Goal: Task Accomplishment & Management: Use online tool/utility

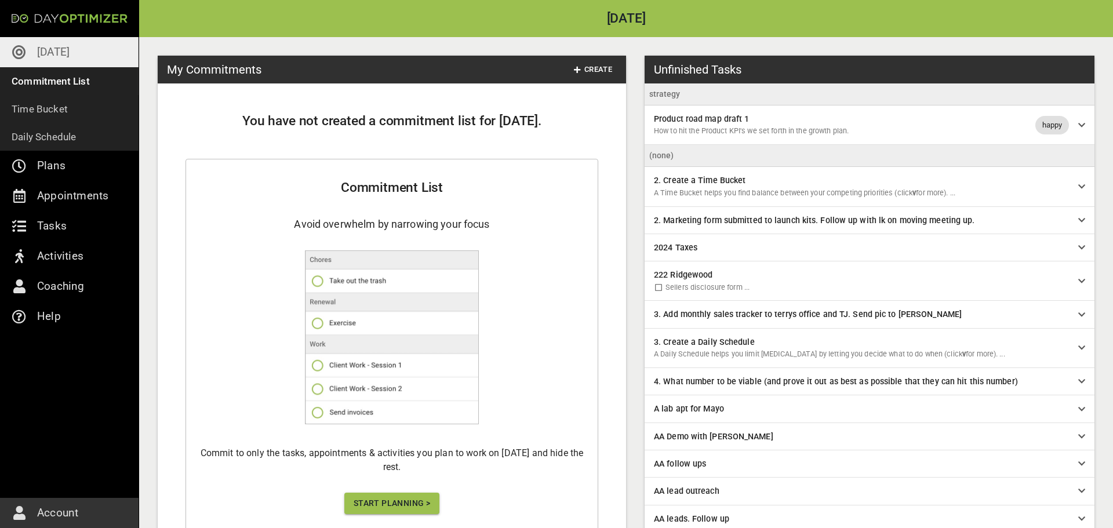
click at [57, 54] on p "[DATE]" at bounding box center [53, 52] width 32 height 19
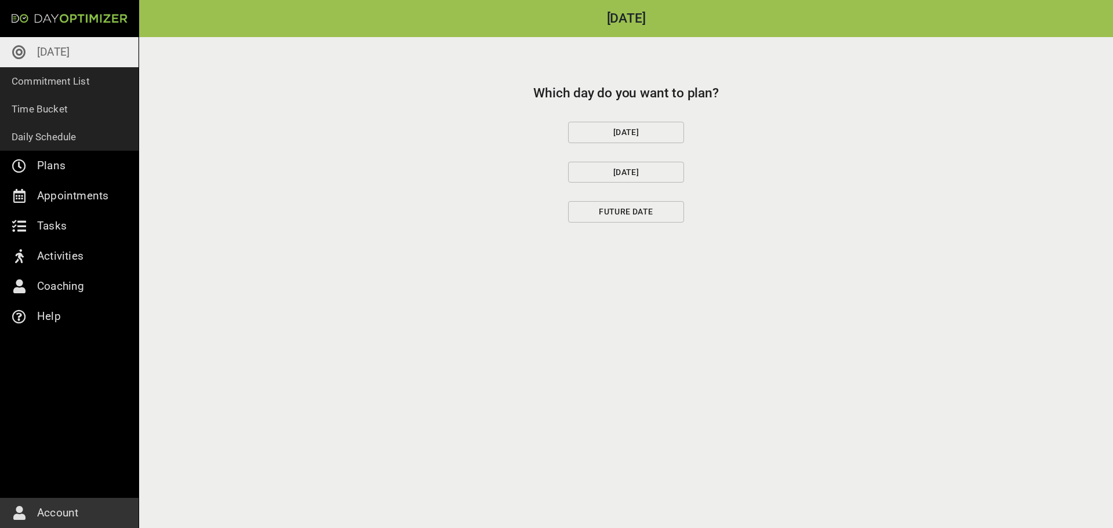
click at [594, 133] on span "[DATE]" at bounding box center [626, 132] width 96 height 14
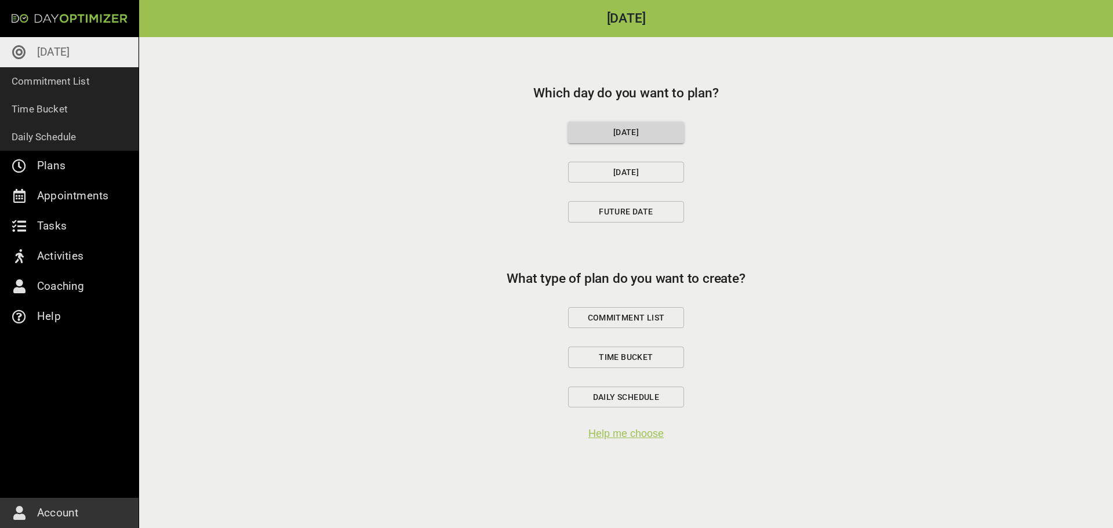
click at [631, 315] on span "Commitment List" at bounding box center [626, 318] width 96 height 14
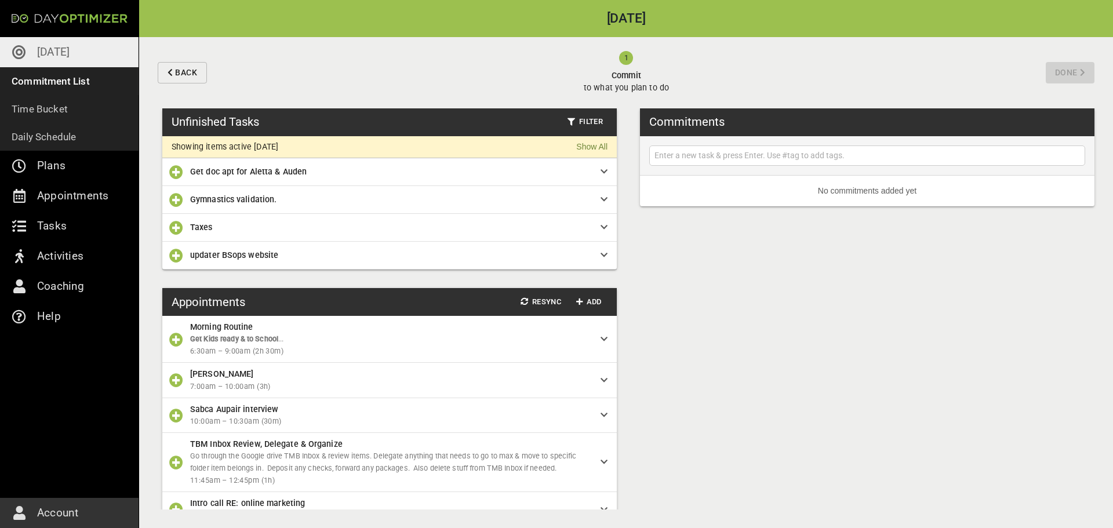
click at [178, 171] on icon "button" at bounding box center [176, 172] width 14 height 14
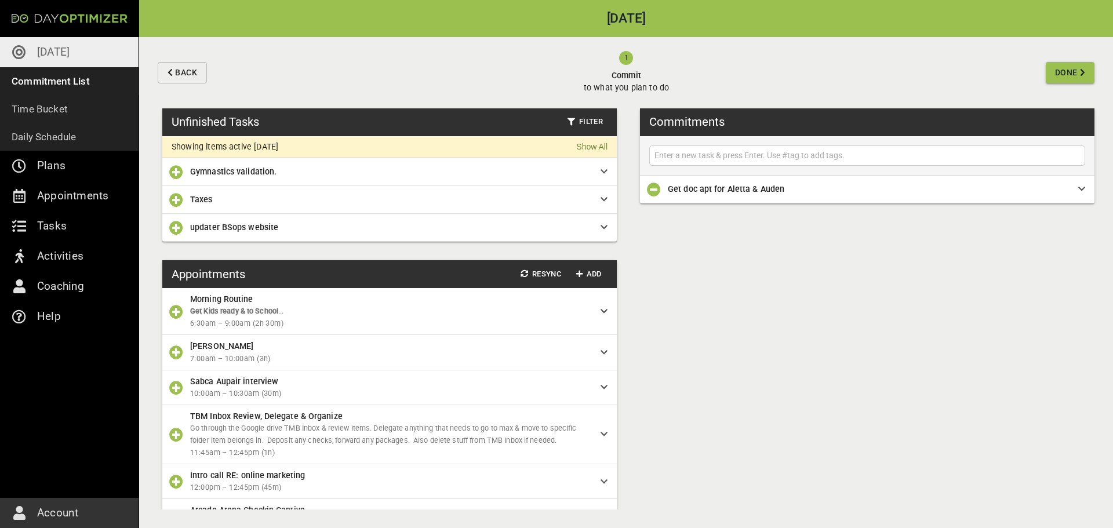
click at [179, 202] on icon "button" at bounding box center [176, 200] width 14 height 14
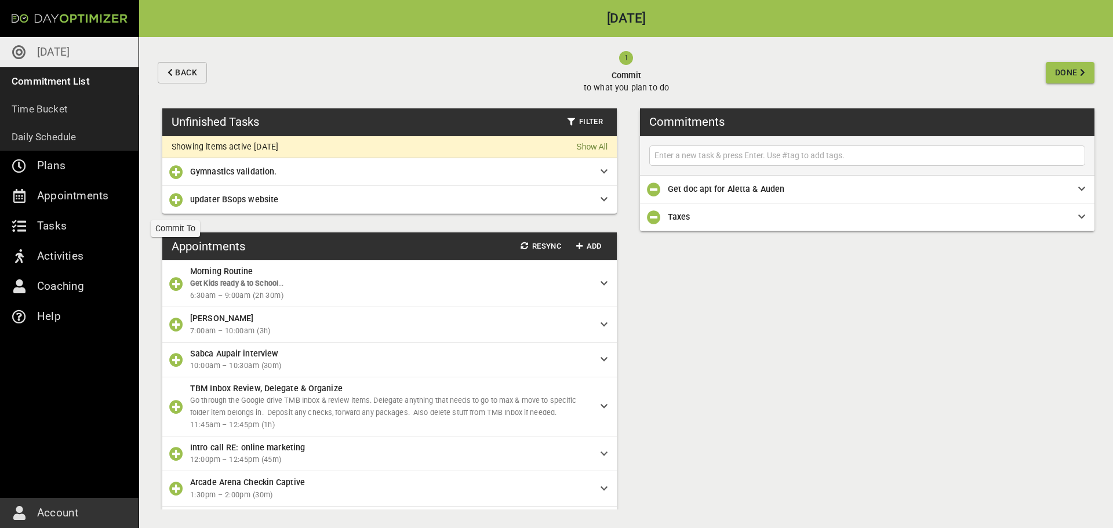
click at [176, 203] on icon "button" at bounding box center [176, 200] width 14 height 14
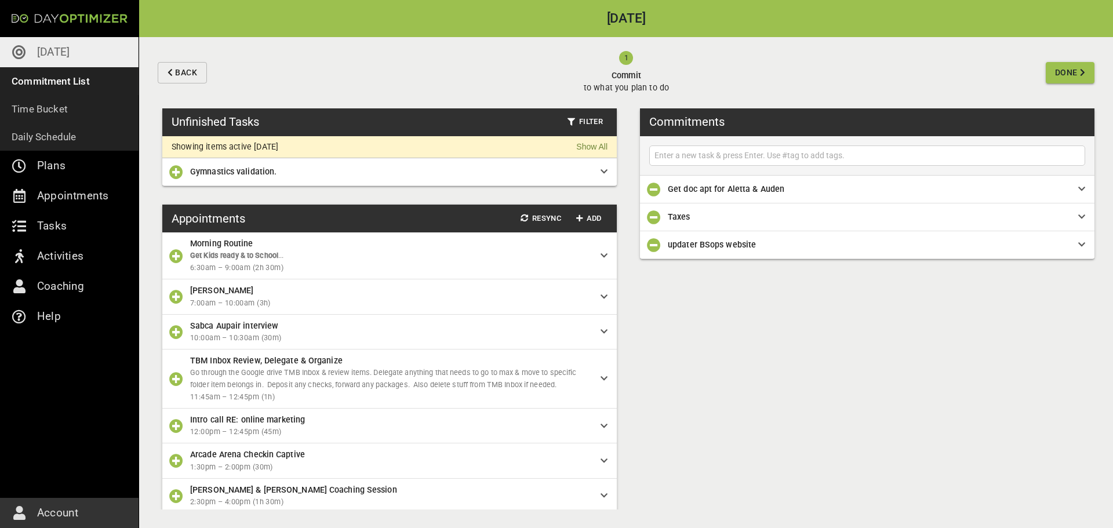
click at [175, 254] on icon "button" at bounding box center [176, 256] width 14 height 14
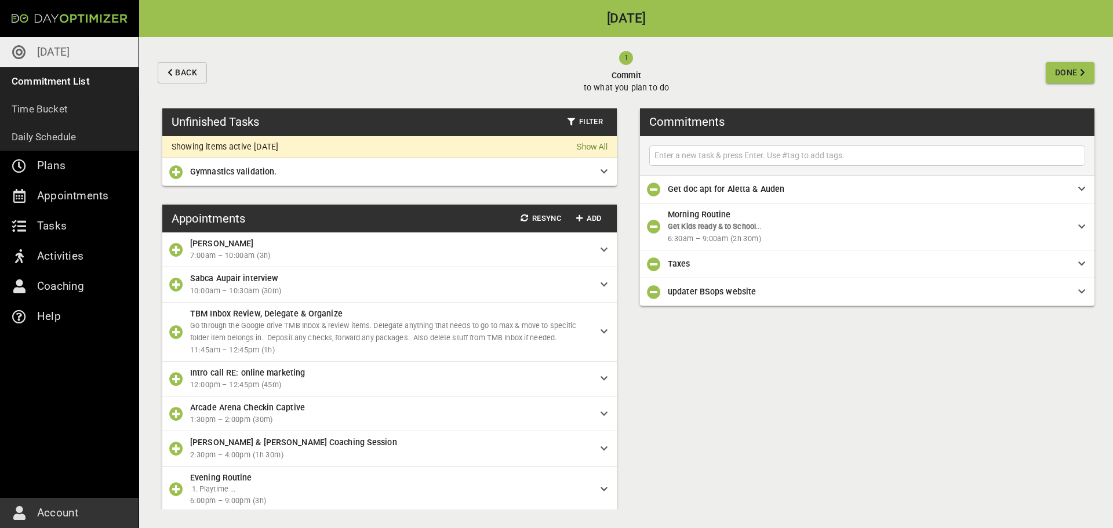
click at [177, 284] on icon "button" at bounding box center [176, 285] width 14 height 14
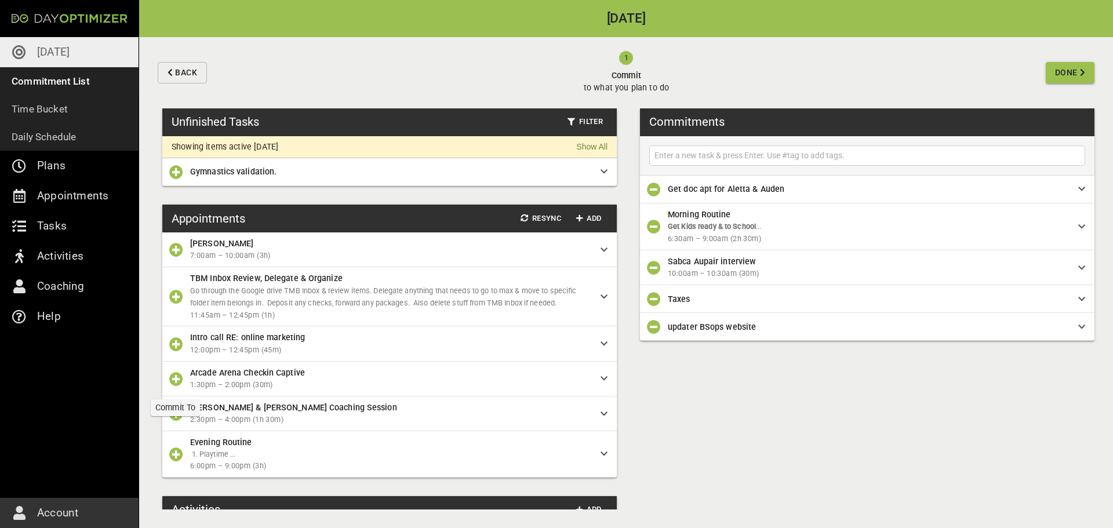
click at [172, 380] on icon "button" at bounding box center [176, 379] width 14 height 14
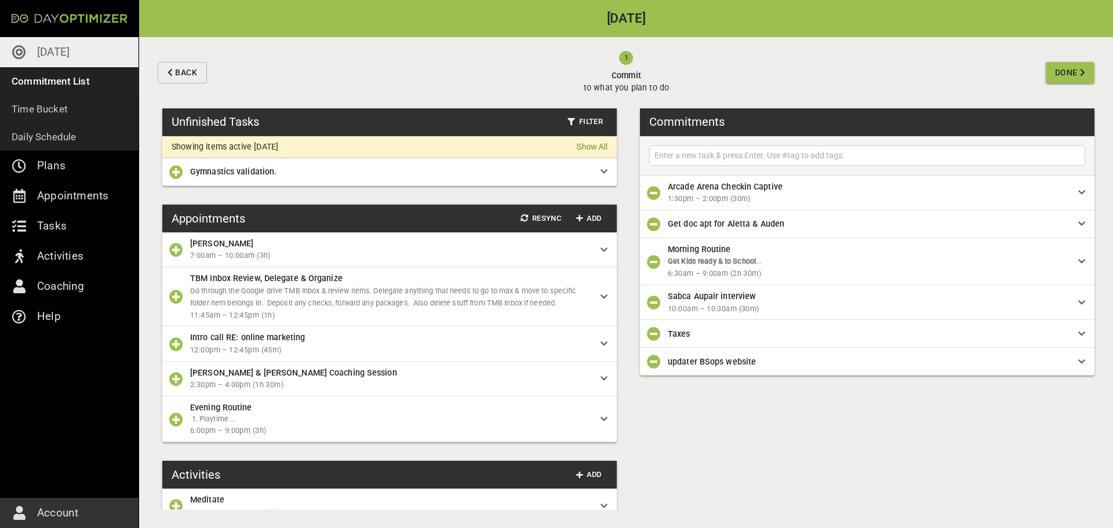
click at [698, 147] on div at bounding box center [867, 156] width 436 height 20
click at [709, 156] on input "text" at bounding box center [867, 155] width 430 height 14
type input "day Optimizer call"
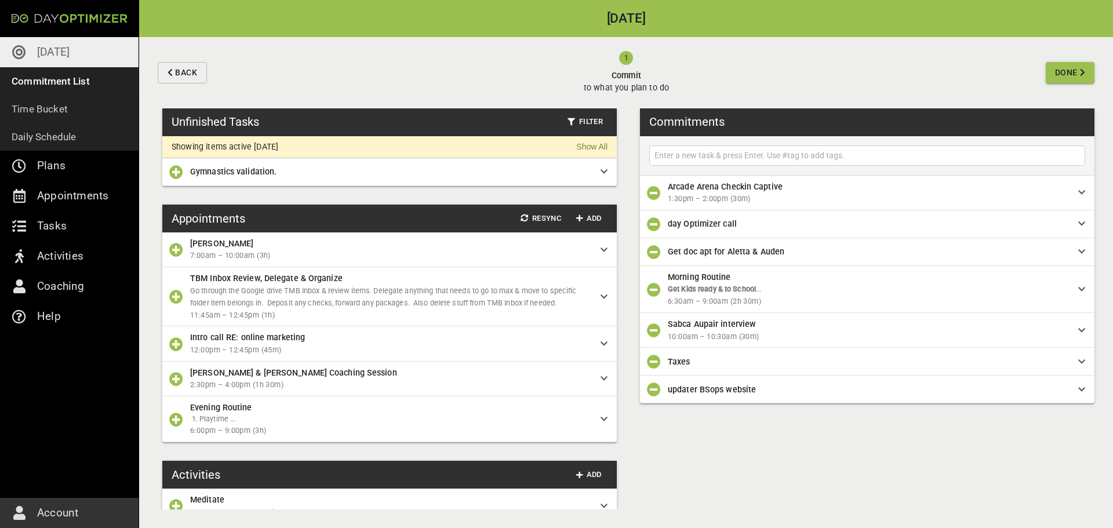
click at [1059, 72] on span "Done" at bounding box center [1066, 73] width 23 height 14
